Goal: Task Accomplishment & Management: Use online tool/utility

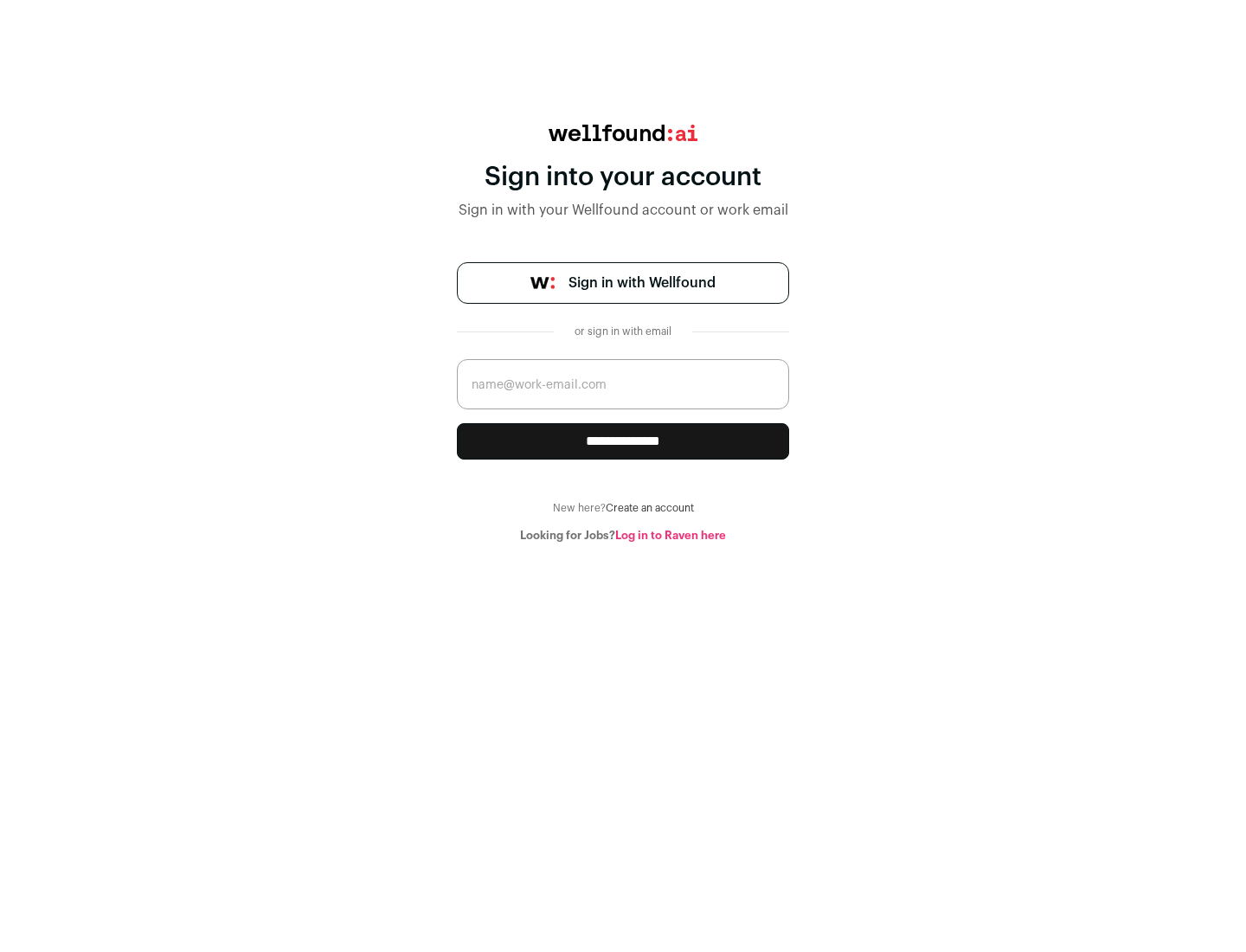
click at [641, 283] on span "Sign in with Wellfound" at bounding box center [642, 283] width 147 height 21
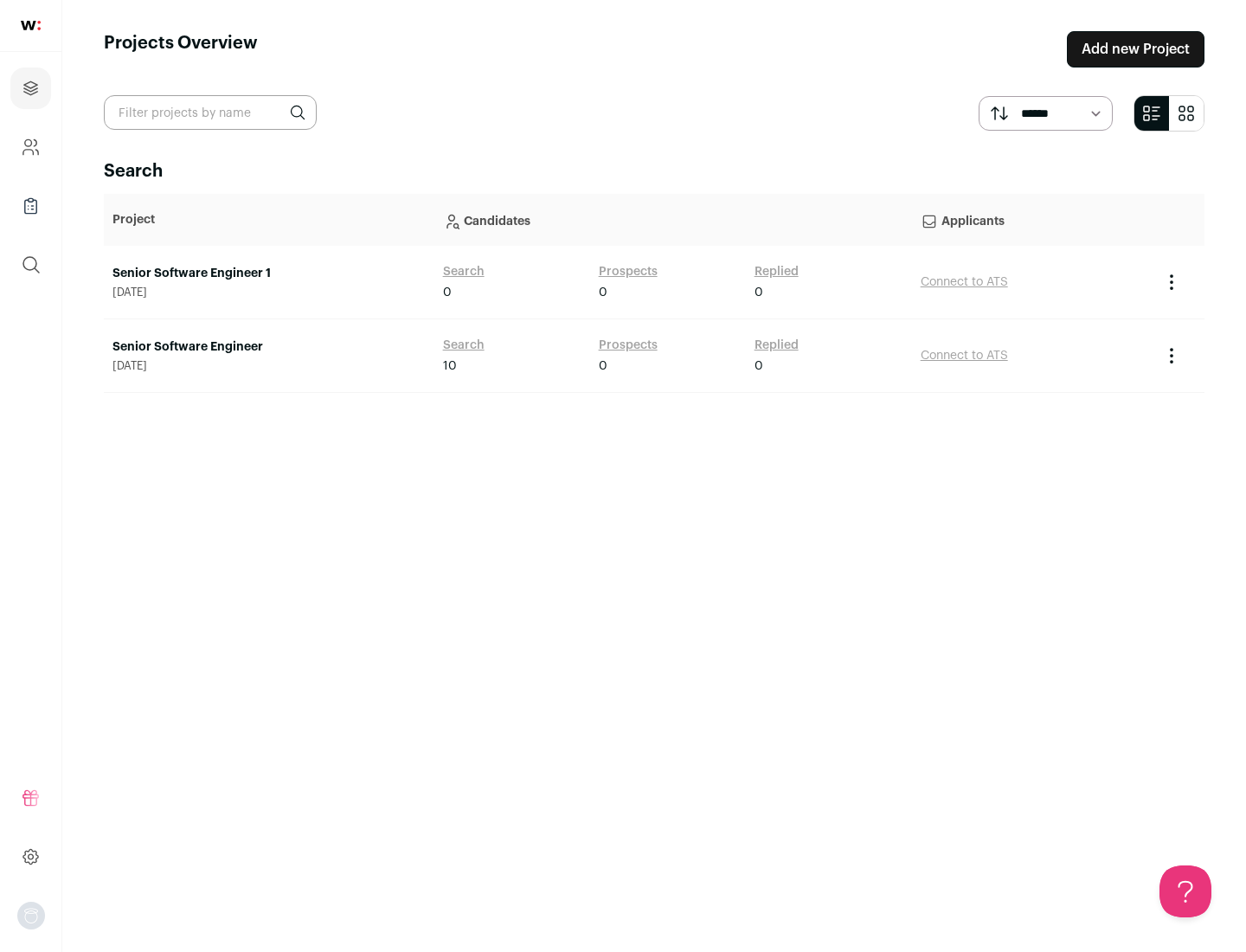
click at [268, 347] on link "Senior Software Engineer" at bounding box center [269, 347] width 313 height 17
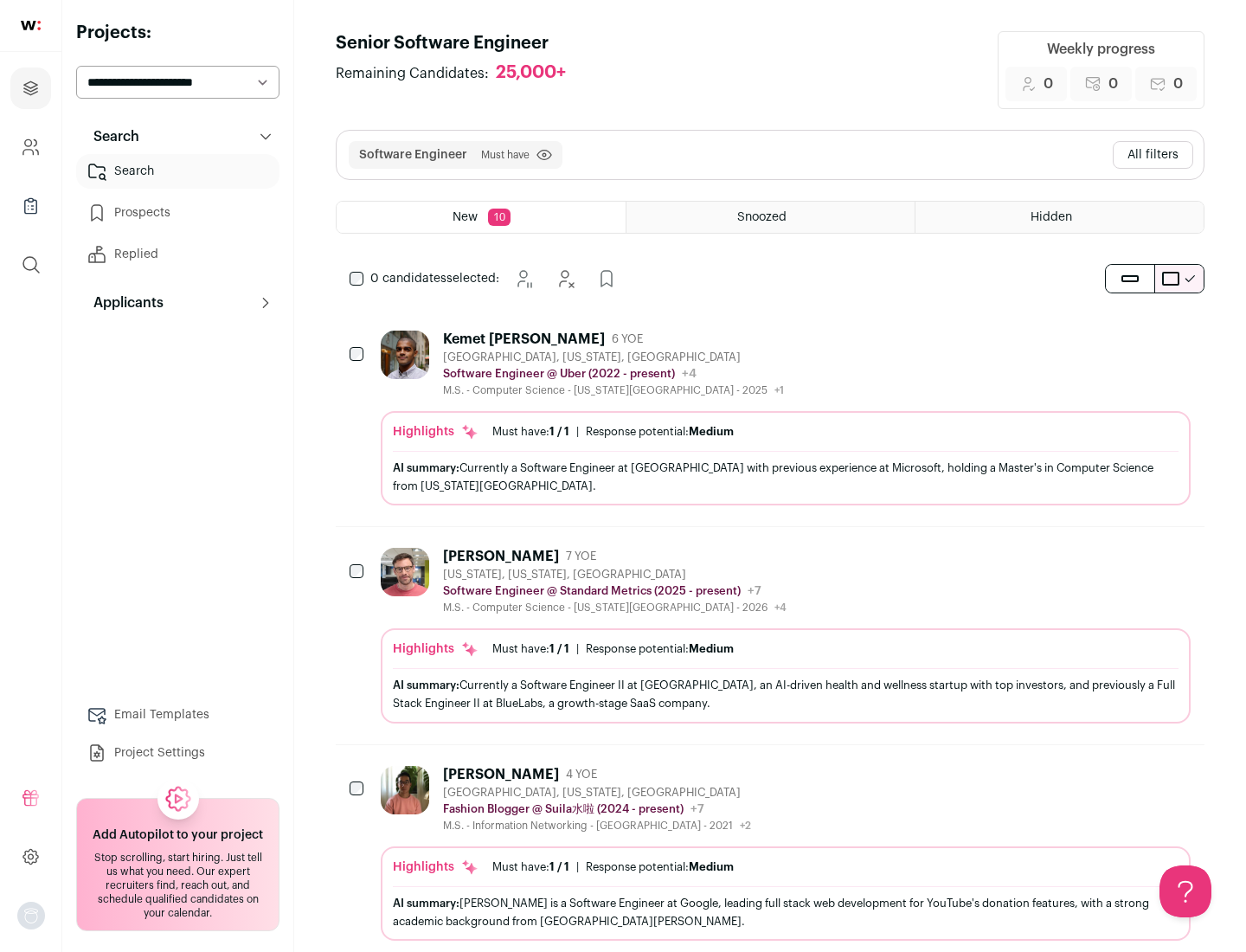
click at [770, 418] on div "Highlights Must have: 1 / 1 How many must haves have been fulfilled? | Response…" at bounding box center [785, 459] width 809 height 94
